Goal: Navigation & Orientation: Find specific page/section

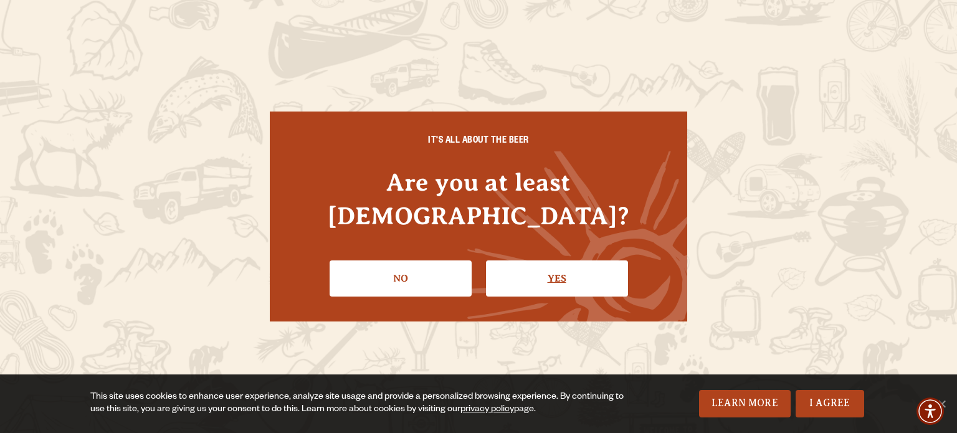
click at [547, 261] on link "Yes" at bounding box center [557, 279] width 142 height 36
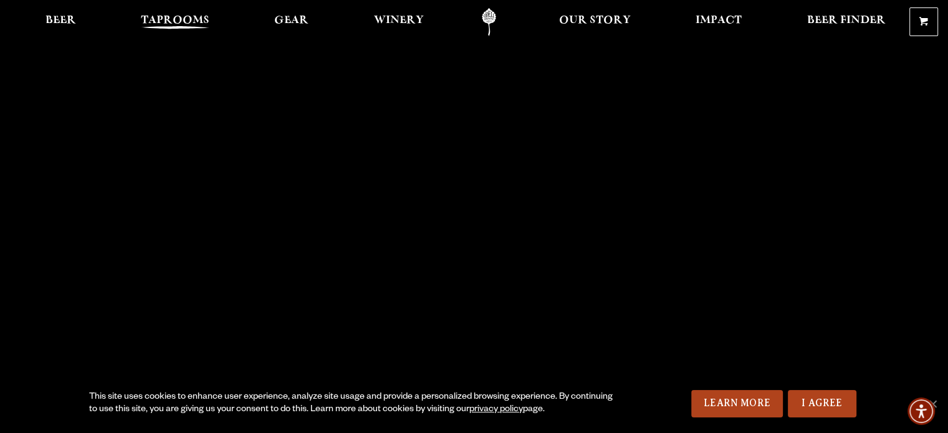
click at [161, 22] on span "Taprooms" at bounding box center [175, 21] width 69 height 10
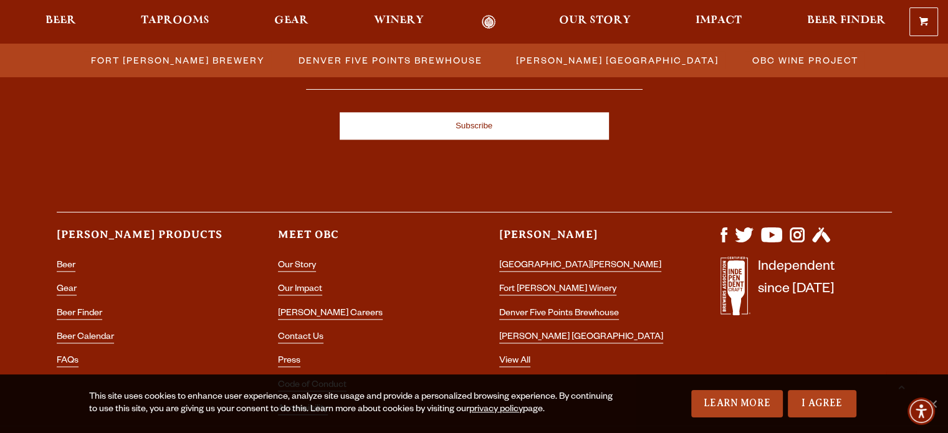
scroll to position [1501, 0]
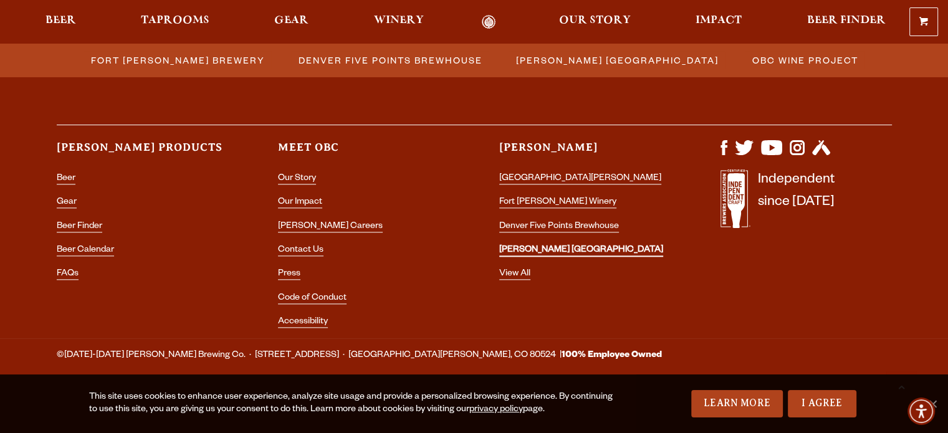
click at [547, 246] on link "[PERSON_NAME] [GEOGRAPHIC_DATA]" at bounding box center [581, 251] width 164 height 11
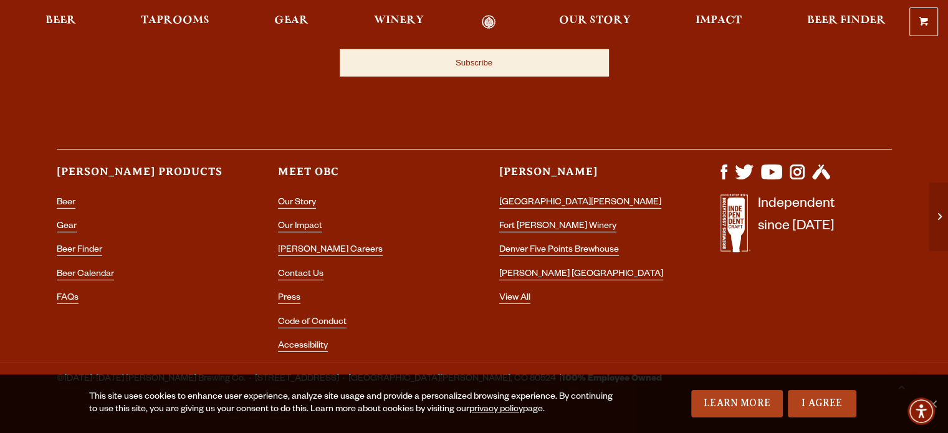
scroll to position [3842, 0]
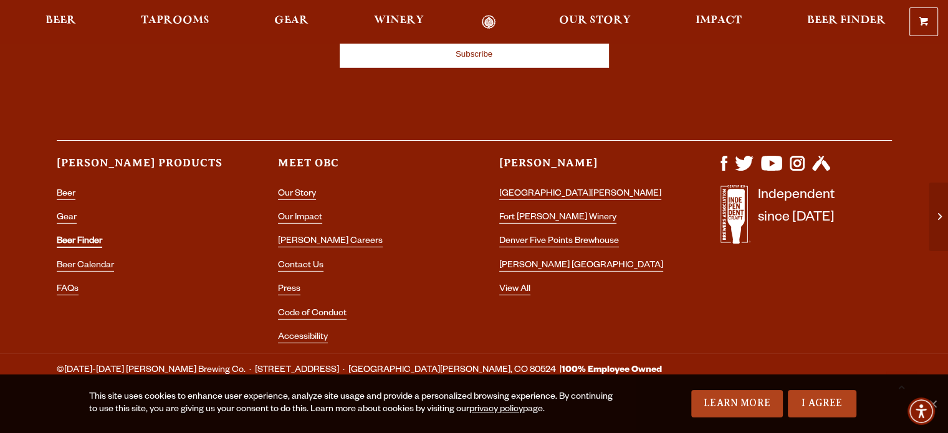
drag, startPoint x: 75, startPoint y: 226, endPoint x: 102, endPoint y: 276, distance: 56.9
drag, startPoint x: 102, startPoint y: 276, endPoint x: 599, endPoint y: 125, distance: 519.3
click at [599, 140] on div "Odell Products Beer Gear Beer Finder Beer Calendar FAQs Meet OBC Our Story Our …" at bounding box center [474, 148] width 835 height 16
click at [173, 16] on span "Taprooms" at bounding box center [175, 21] width 69 height 10
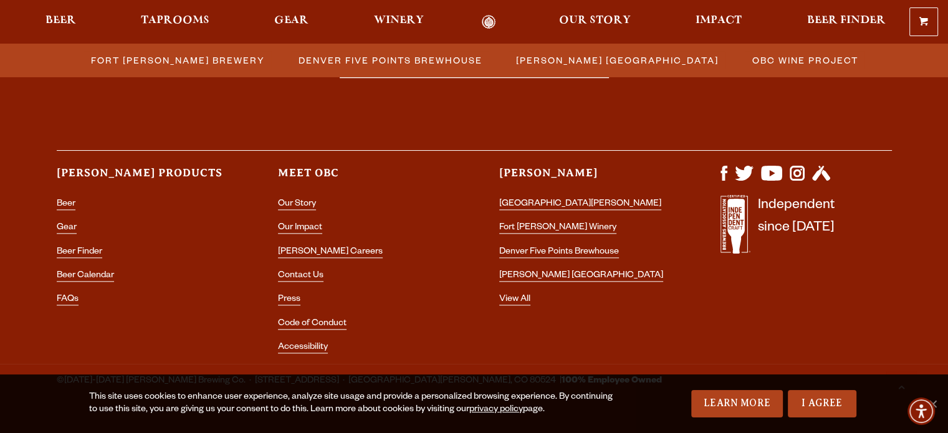
scroll to position [1501, 0]
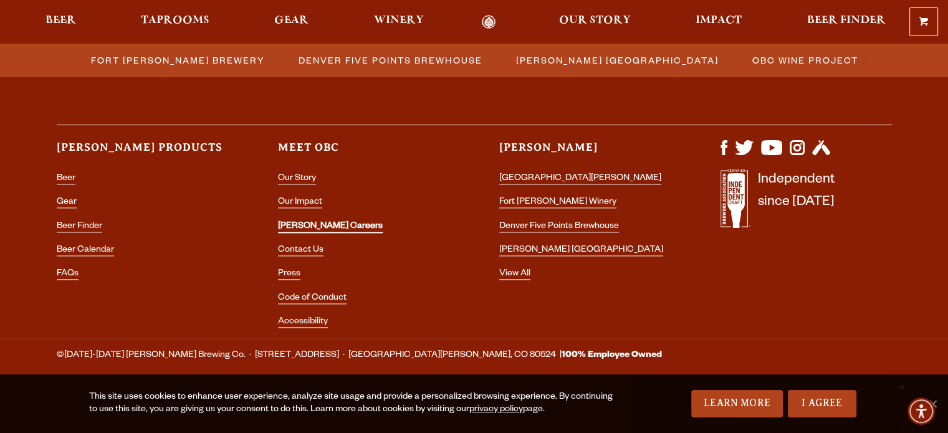
click at [313, 227] on link "[PERSON_NAME] Careers" at bounding box center [330, 227] width 105 height 11
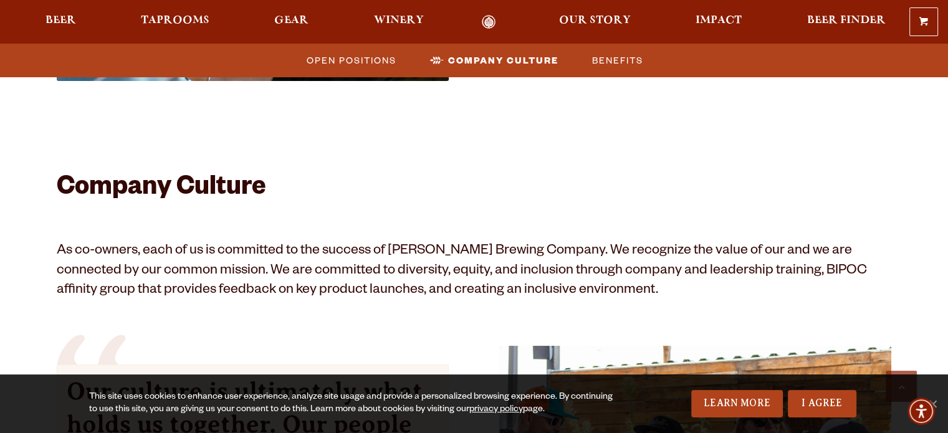
drag, startPoint x: 357, startPoint y: 191, endPoint x: 299, endPoint y: 149, distance: 71.3
click at [291, 148] on div at bounding box center [474, 127] width 835 height 93
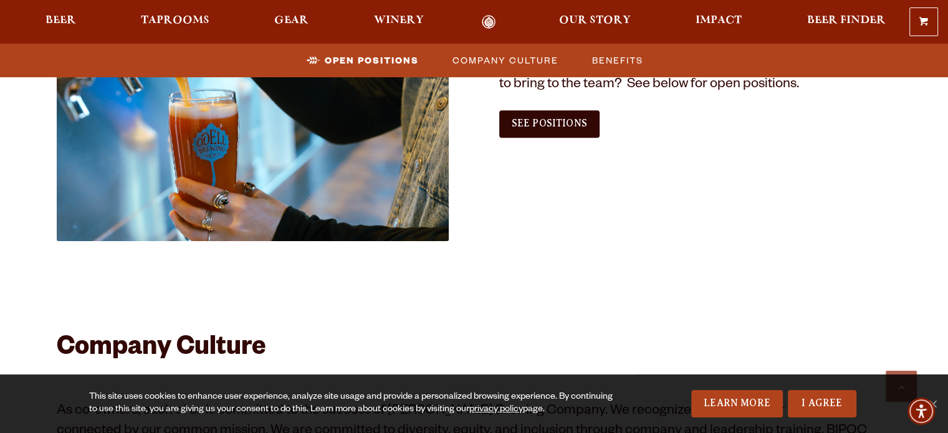
scroll to position [686, 0]
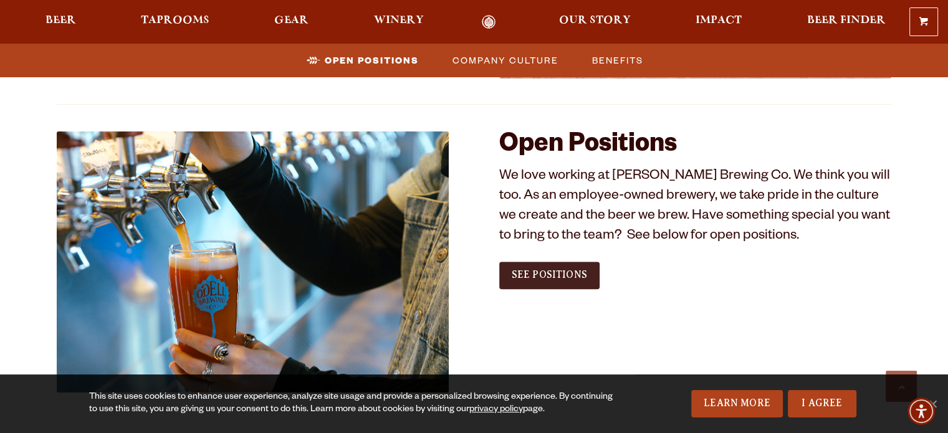
click at [532, 262] on link "See Positions" at bounding box center [549, 275] width 100 height 27
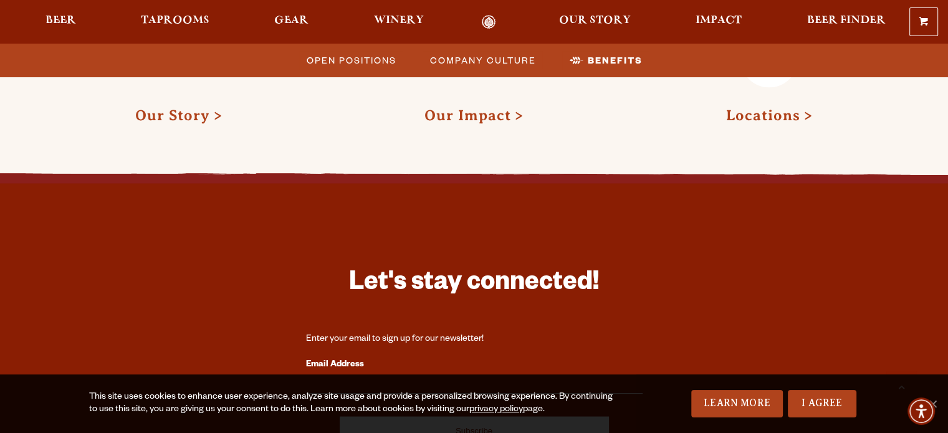
scroll to position [1994, 0]
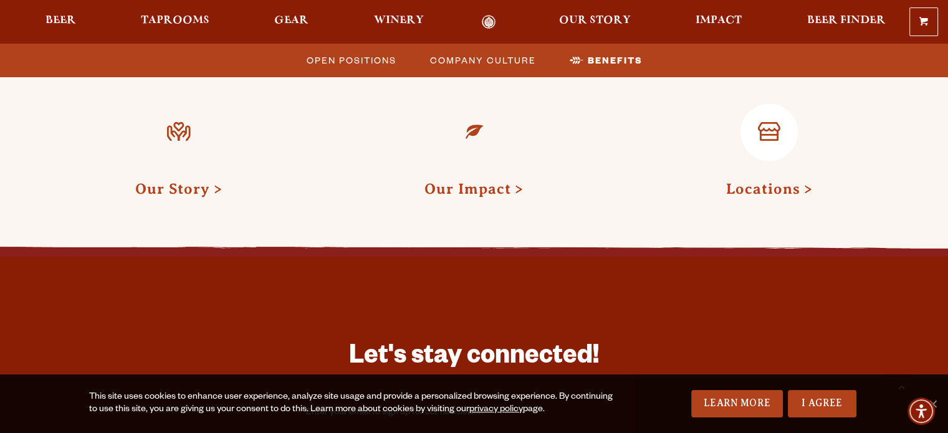
click at [766, 186] on link "Locations" at bounding box center [768, 189] width 87 height 16
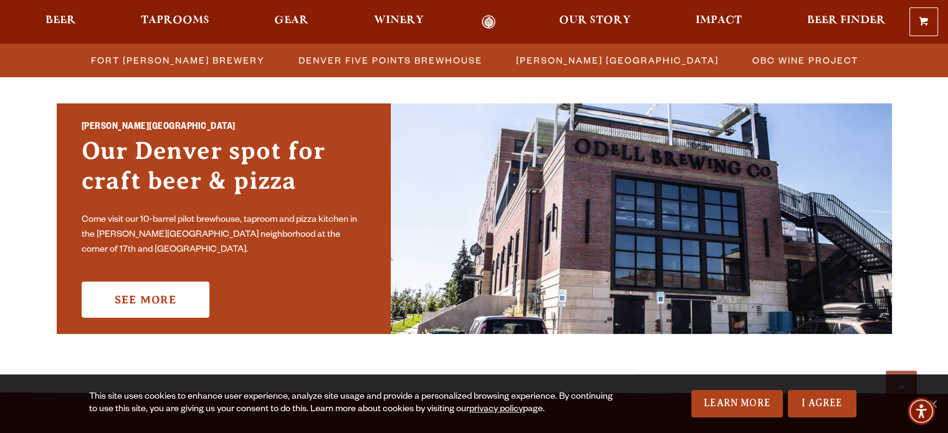
scroll to position [935, 0]
